Goal: Find specific page/section: Find specific page/section

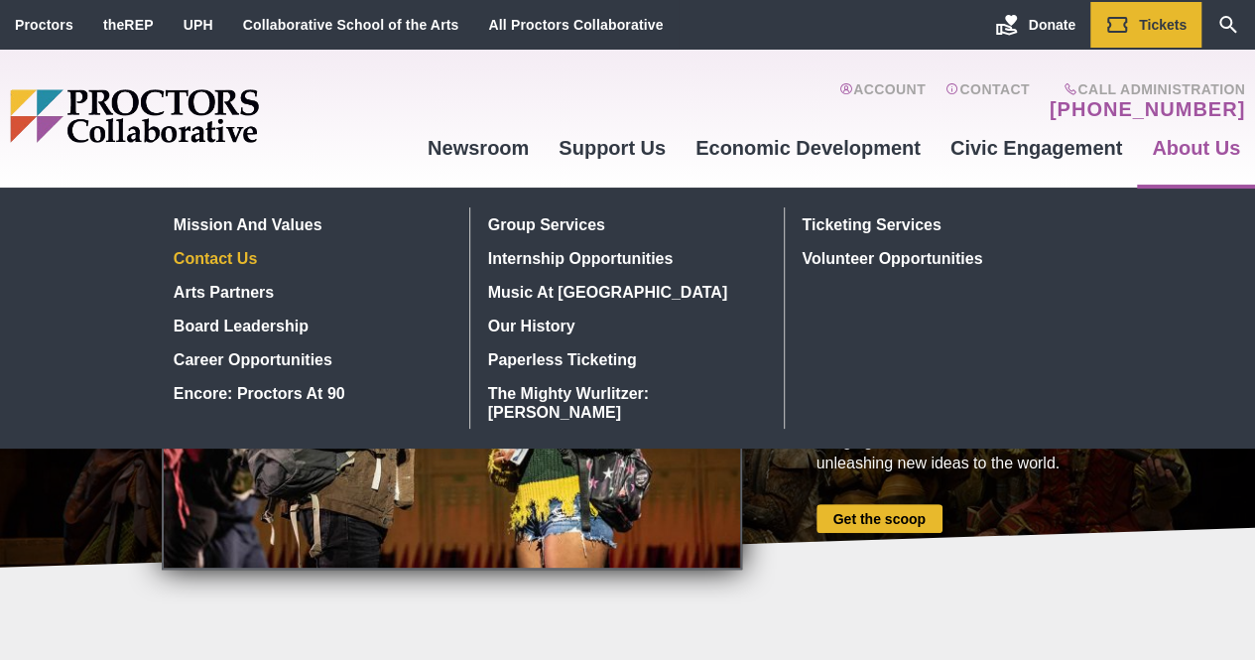
click at [240, 254] on link "Contact Us" at bounding box center [310, 258] width 289 height 34
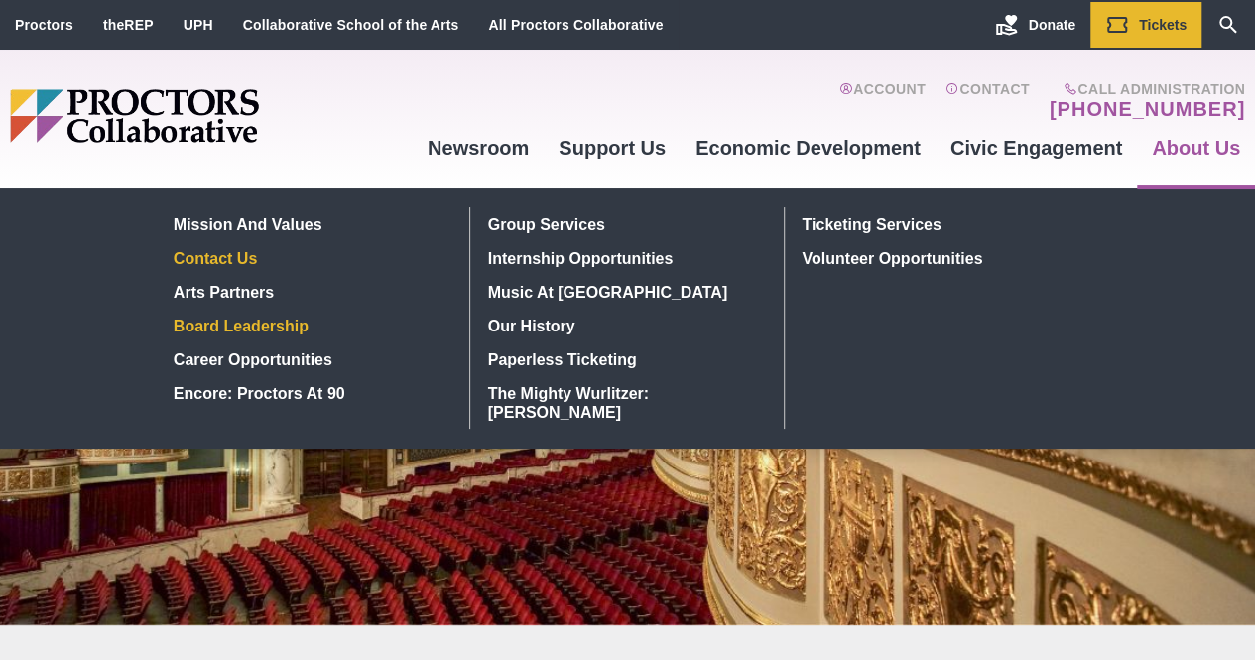
click at [281, 329] on link "Board Leadership" at bounding box center [310, 326] width 289 height 34
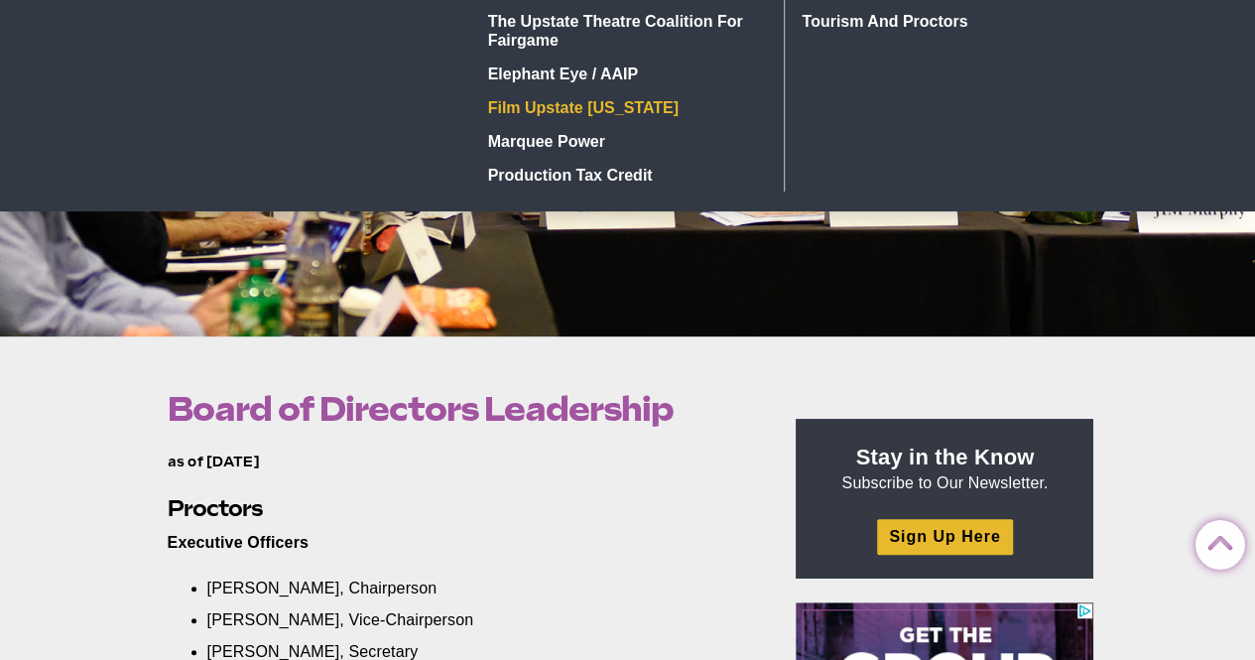
scroll to position [100, 0]
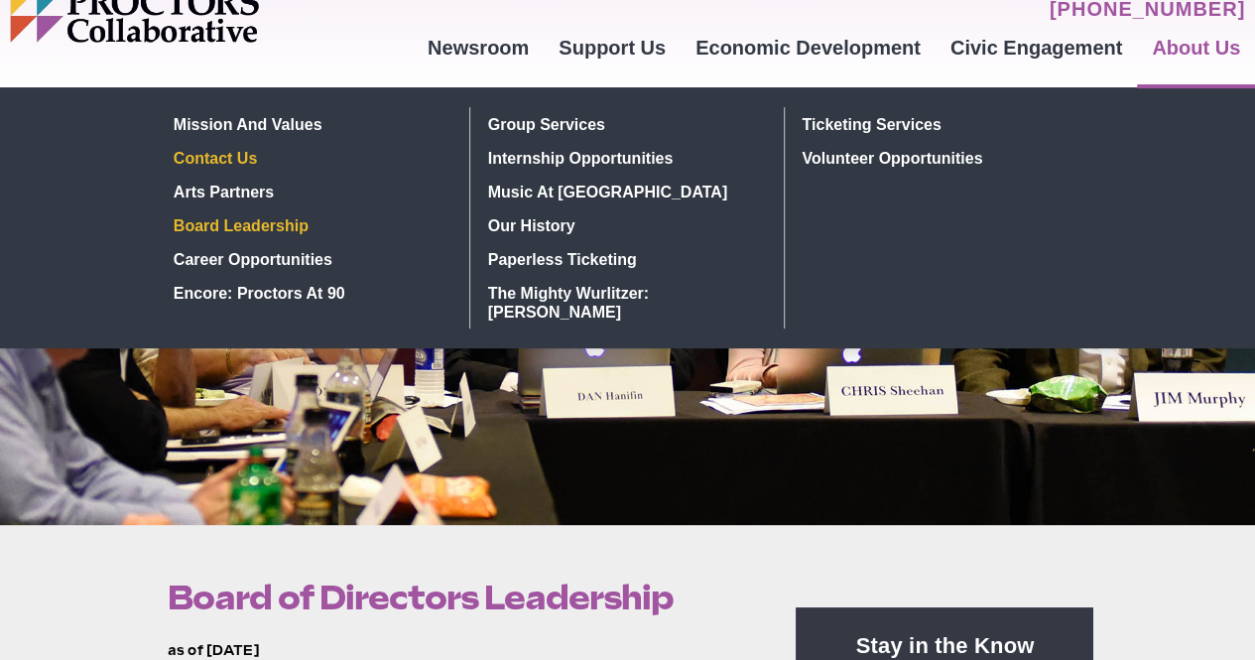
click at [298, 164] on link "Contact Us" at bounding box center [310, 158] width 289 height 34
click at [228, 195] on link "Arts Partners" at bounding box center [310, 192] width 289 height 34
